Goal: Transaction & Acquisition: Purchase product/service

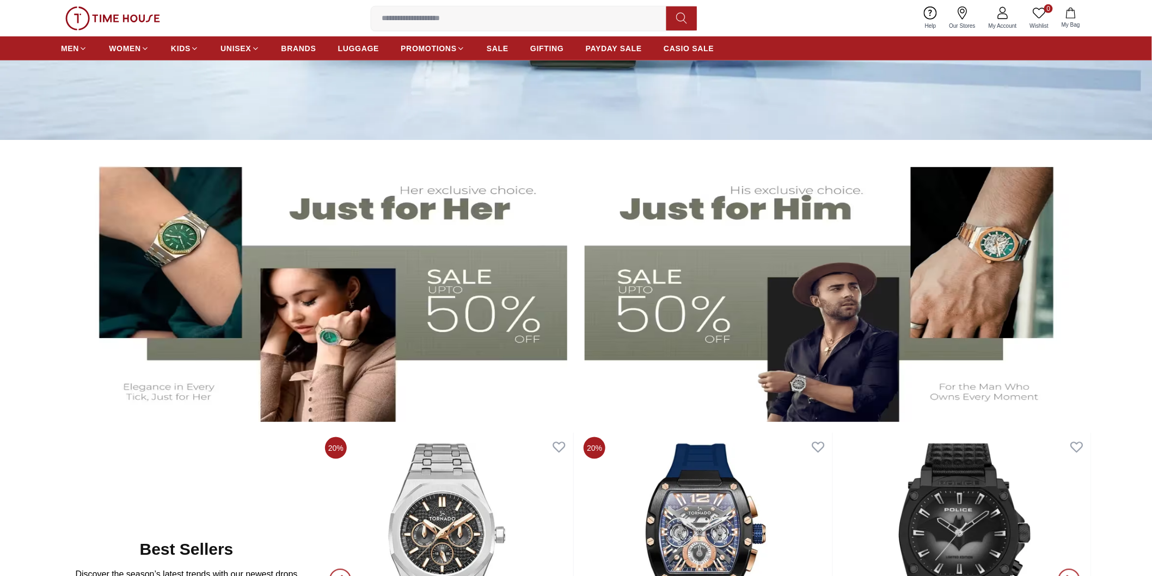
scroll to position [362, 0]
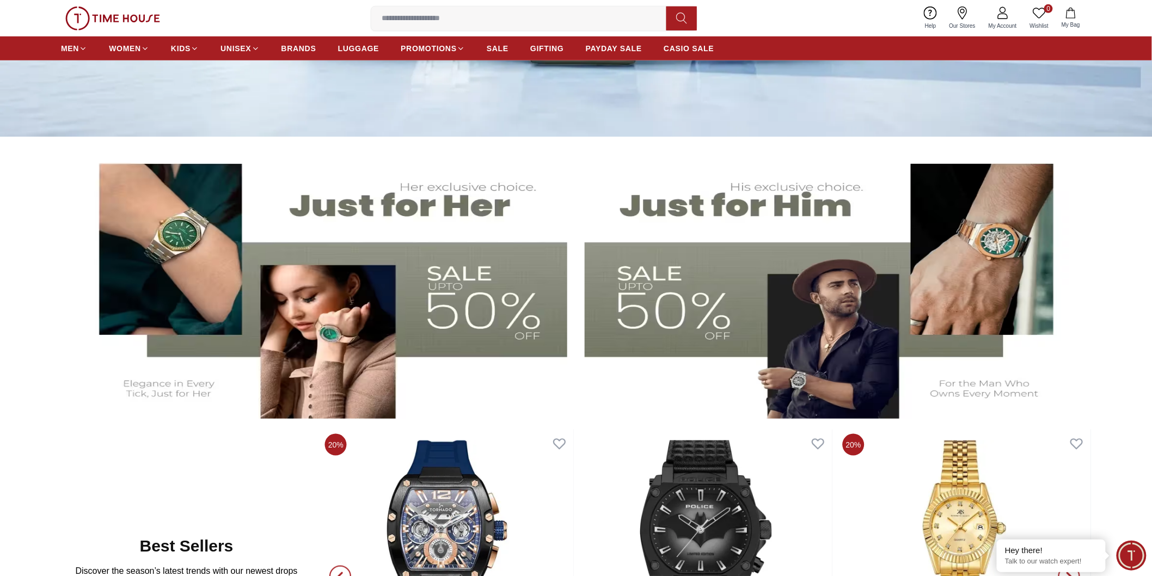
click at [686, 324] on img at bounding box center [828, 282] width 488 height 271
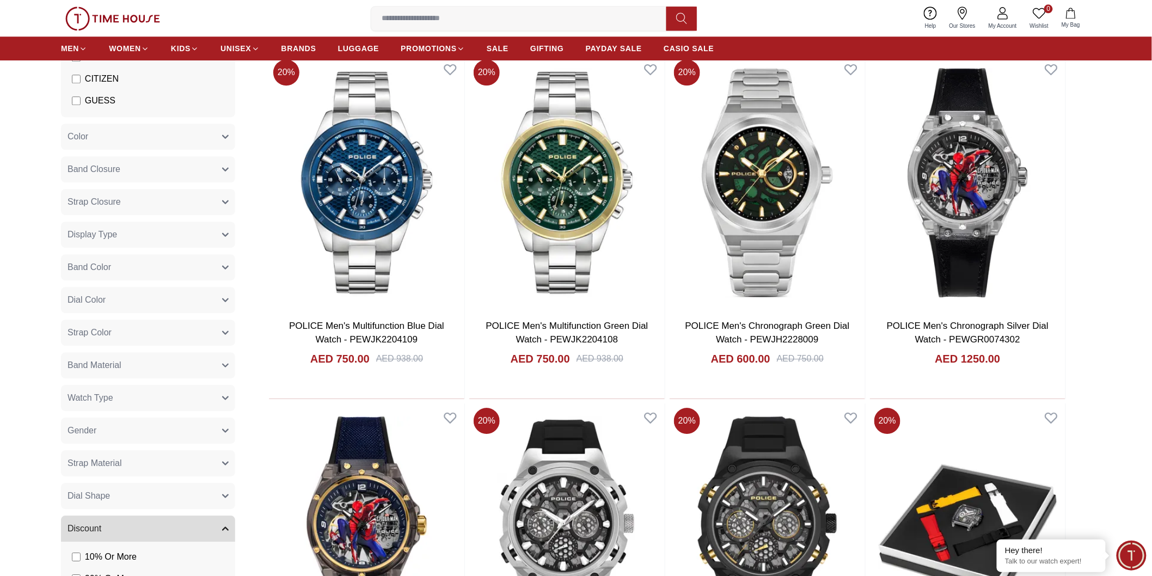
scroll to position [1149, 0]
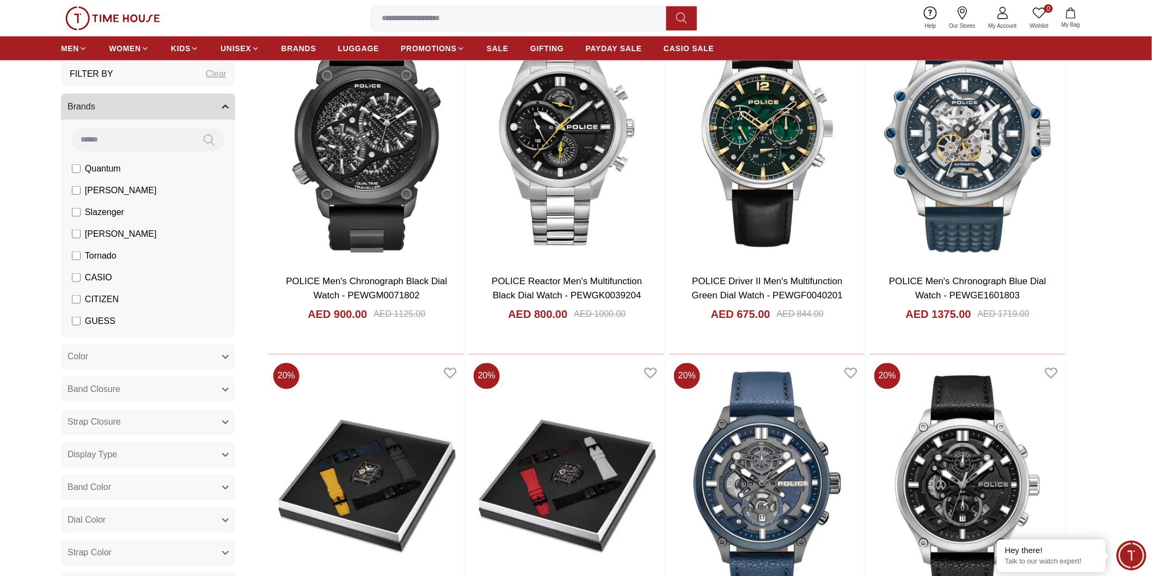
scroll to position [2539, 0]
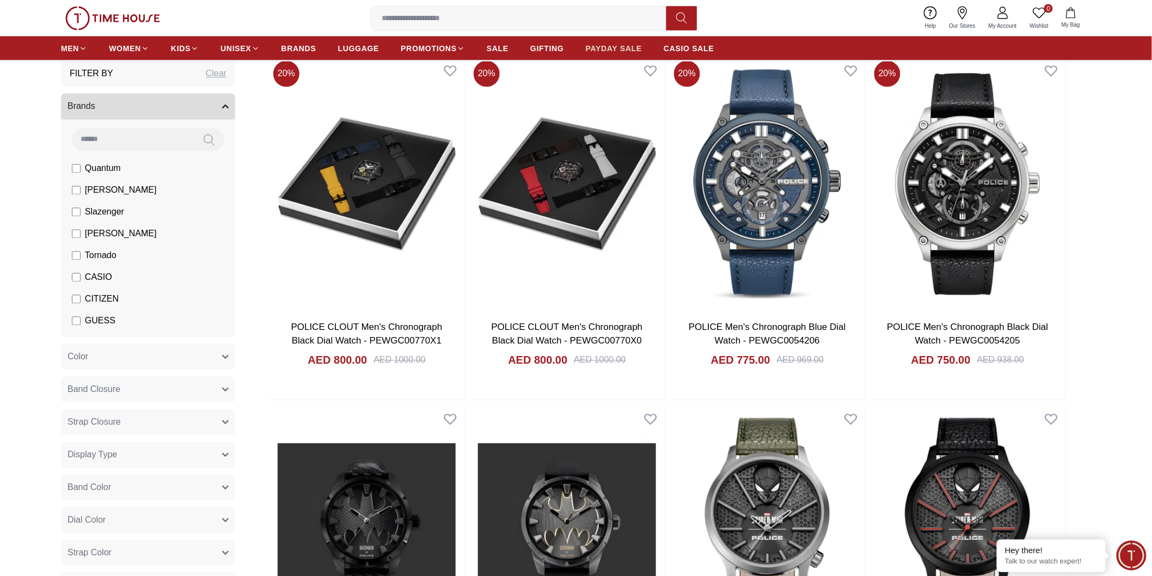
click at [610, 49] on span "PAYDAY SALE" at bounding box center [614, 48] width 56 height 11
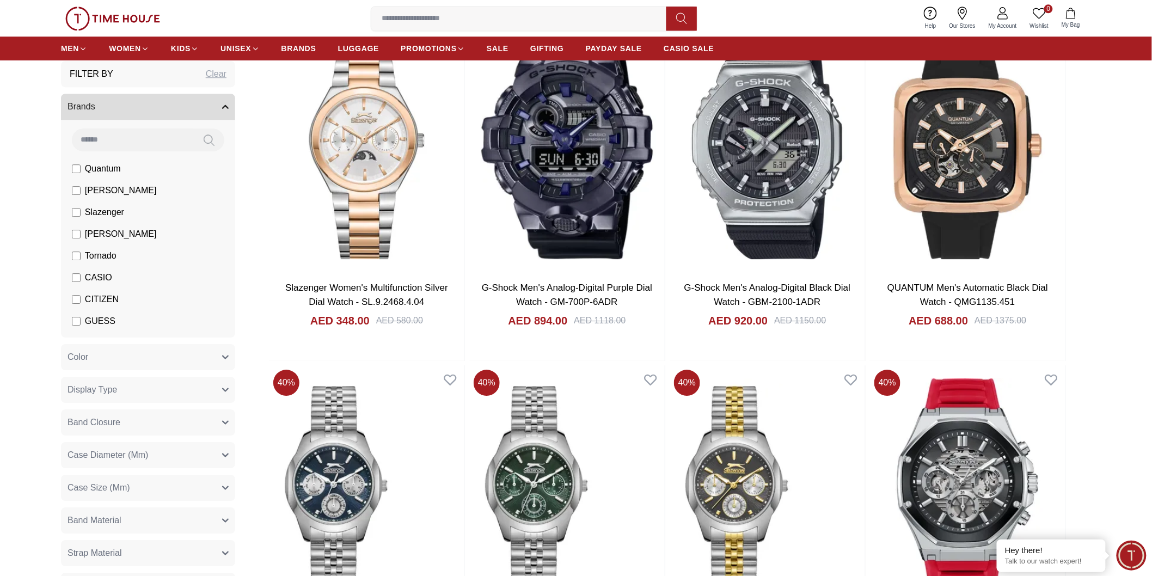
scroll to position [1451, 0]
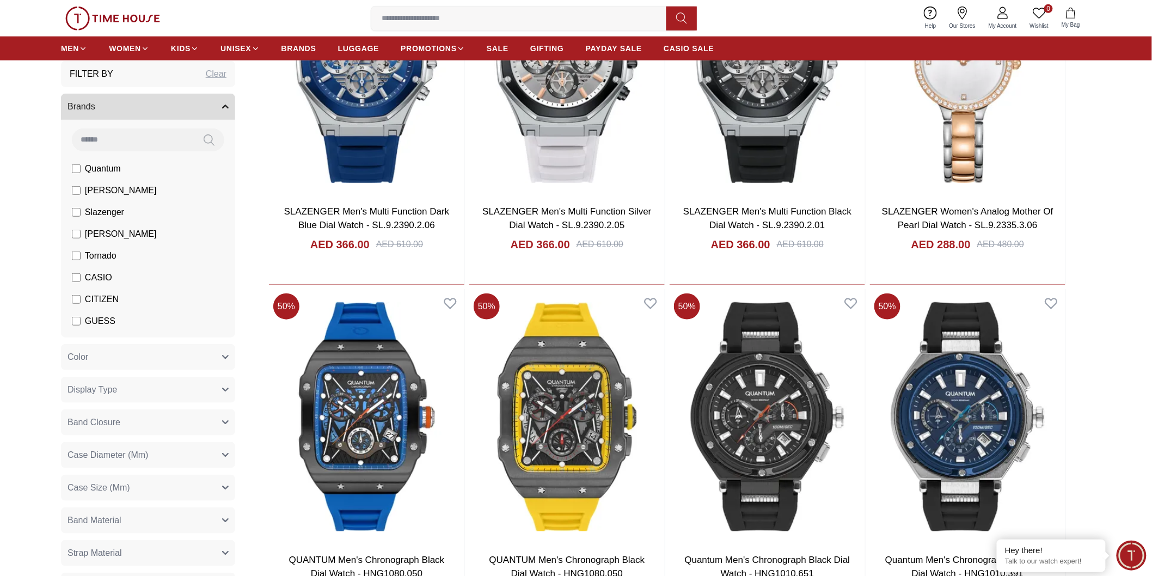
scroll to position [2116, 0]
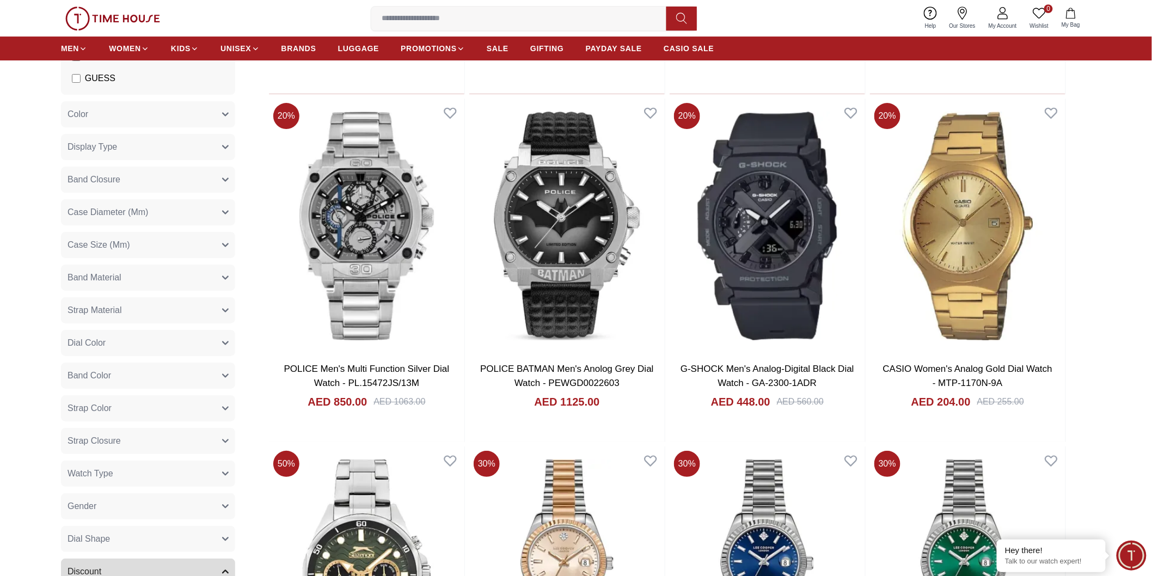
scroll to position [4958, 0]
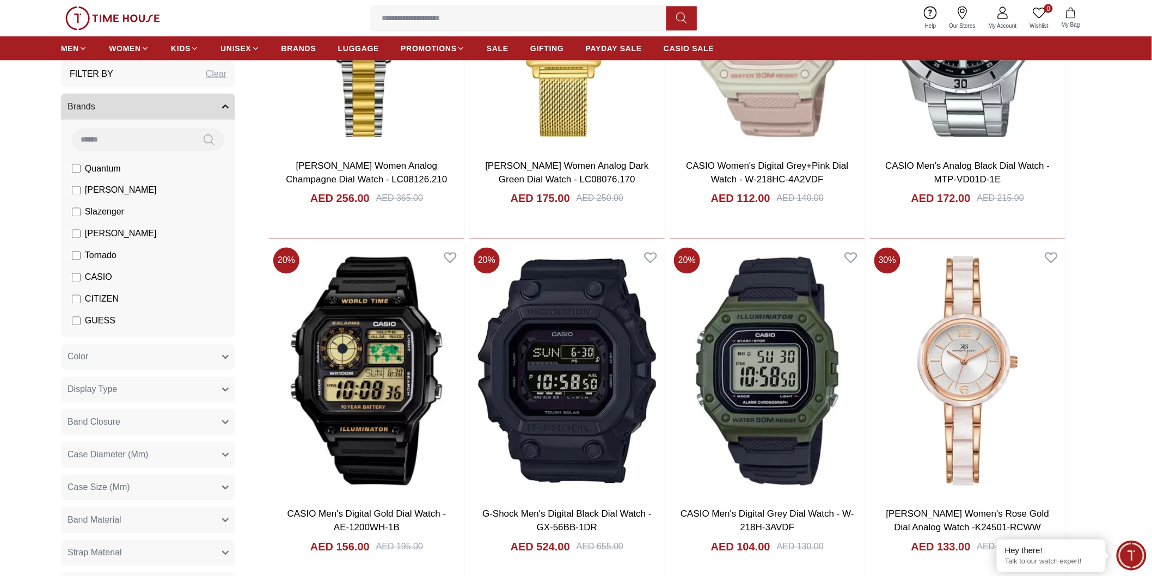
scroll to position [5865, 0]
